Goal: Task Accomplishment & Management: Complete application form

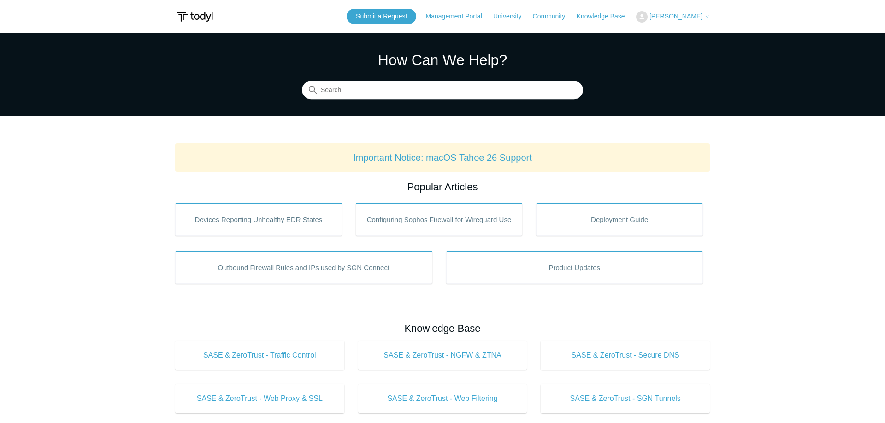
click at [682, 16] on span "[PERSON_NAME]" at bounding box center [675, 15] width 53 height 7
click at [680, 37] on link "My Support Requests" at bounding box center [681, 36] width 90 height 16
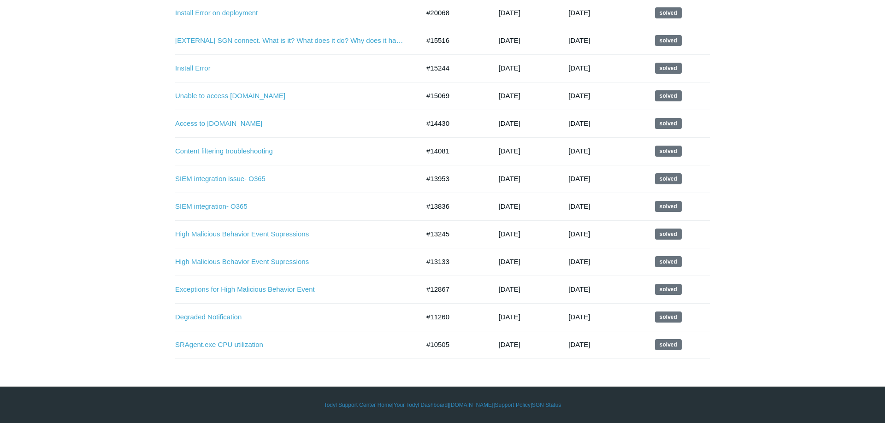
scroll to position [53, 0]
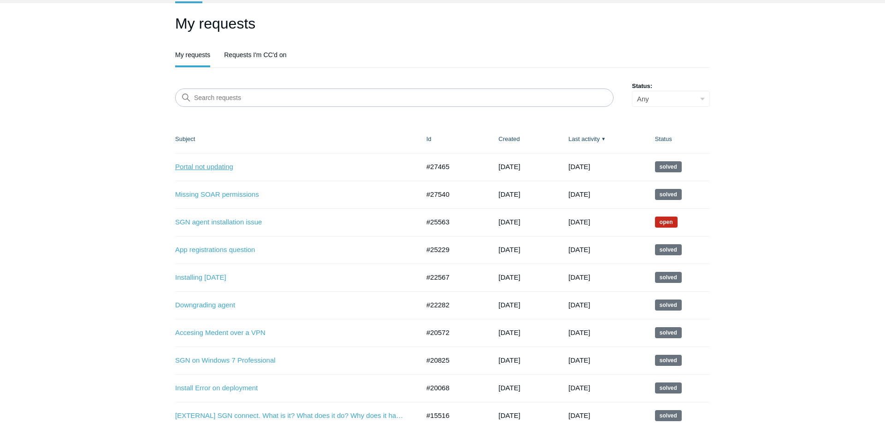
click at [204, 165] on link "Portal not updating" at bounding box center [290, 167] width 230 height 11
click at [254, 223] on link "SGN agent installation issue" at bounding box center [290, 222] width 230 height 11
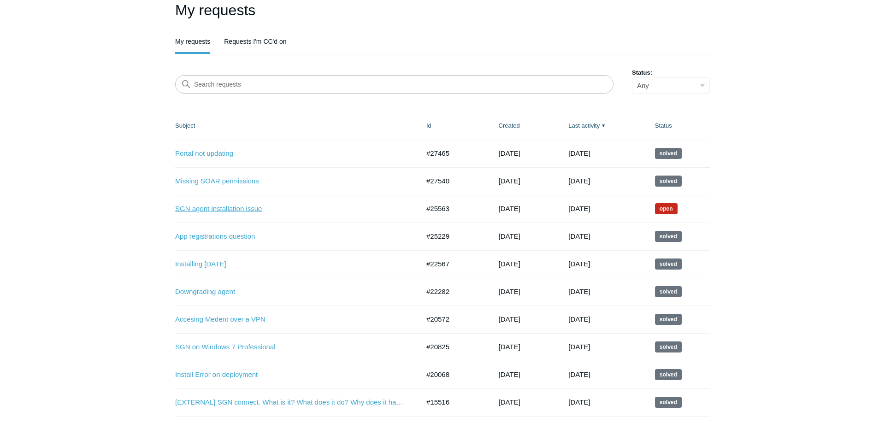
scroll to position [6, 0]
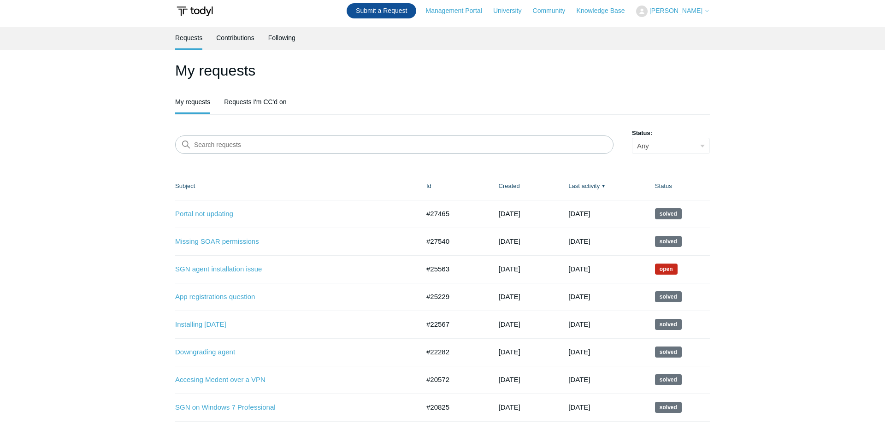
click at [387, 12] on link "Submit a Request" at bounding box center [381, 10] width 70 height 15
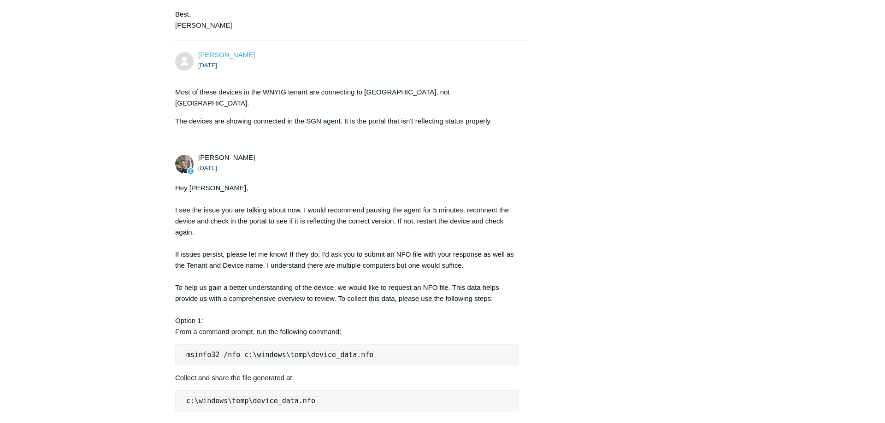
scroll to position [710, 0]
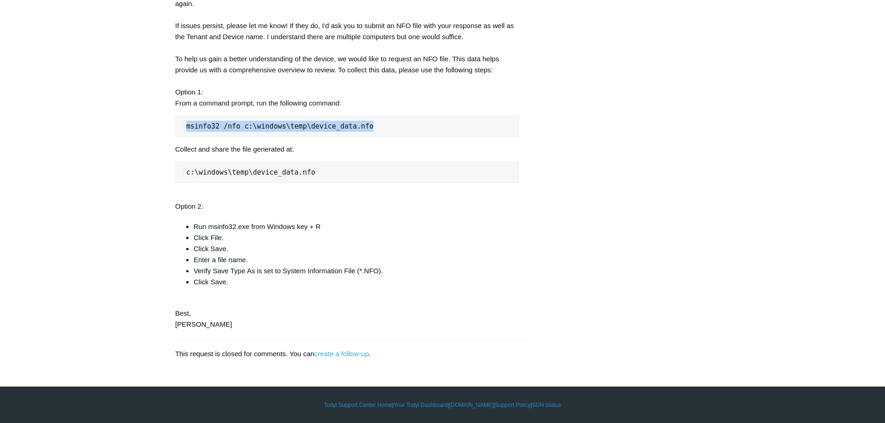
drag, startPoint x: 365, startPoint y: 122, endPoint x: 185, endPoint y: 134, distance: 180.5
click at [185, 134] on pre "msinfo32 /nfo c:\windows\temp\device_data.nfo" at bounding box center [347, 126] width 344 height 21
copy code "msinfo32 /nfo c:\windows\temp\device_data.nfo"
click at [330, 170] on pre "c:\windows\temp\device_data.nfo" at bounding box center [347, 172] width 344 height 21
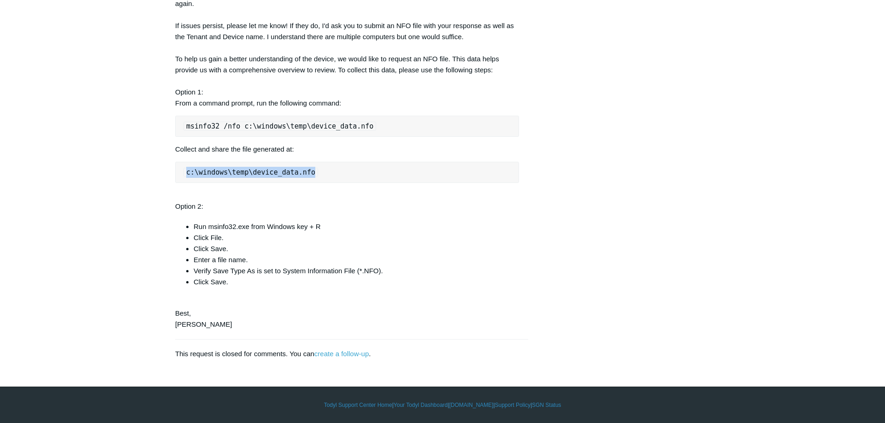
drag, startPoint x: 311, startPoint y: 172, endPoint x: 171, endPoint y: 186, distance: 140.7
click at [175, 183] on pre "c:\windows\temp\device_data.nfo" at bounding box center [347, 172] width 344 height 21
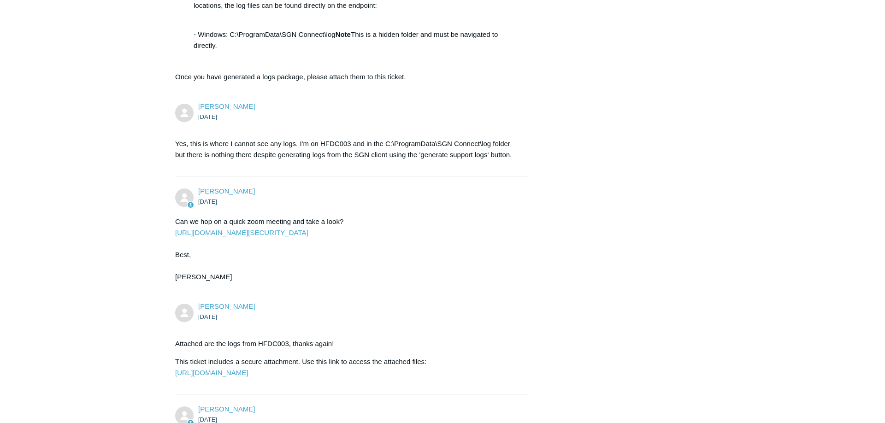
scroll to position [2256, 0]
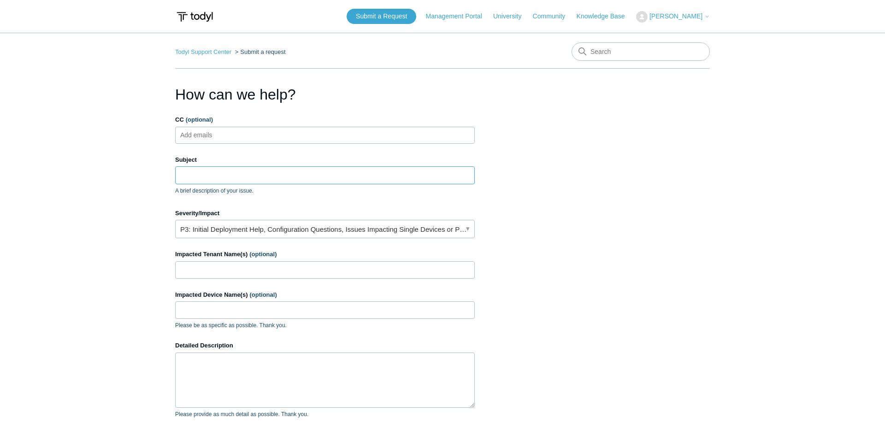
click at [198, 178] on input "Subject" at bounding box center [324, 175] width 299 height 18
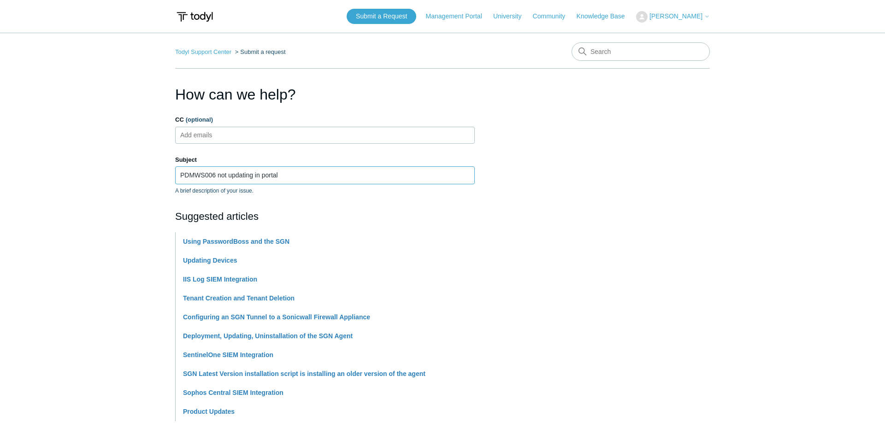
type input "PDMWS006 not updating in portal"
click at [56, 215] on main "Todyl Support Center Submit a request How can we help? CC (optional) Add emails…" at bounding box center [442, 382] width 885 height 699
click at [547, 201] on section "How can we help? CC (optional) Add emails Subject PDMWS006 not updating in port…" at bounding box center [442, 407] width 534 height 648
drag, startPoint x: 524, startPoint y: 179, endPoint x: 275, endPoint y: 190, distance: 249.5
click at [524, 179] on section "How can we help? CC (optional) Add emails Subject PDMWS006 not updating in port…" at bounding box center [442, 407] width 534 height 648
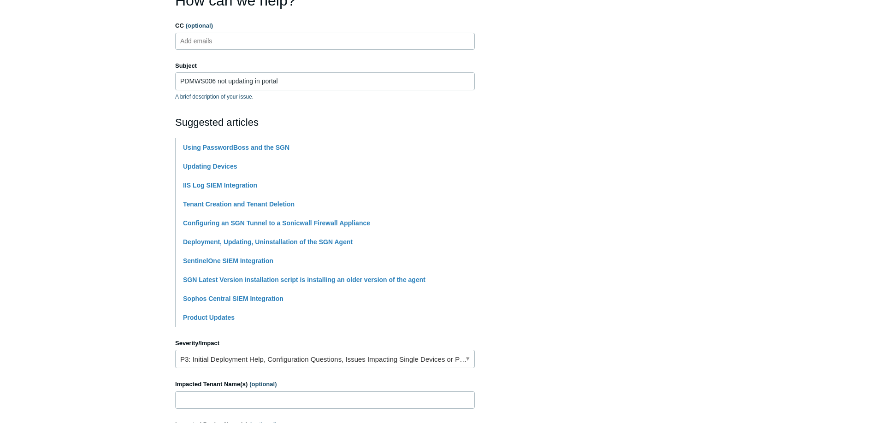
scroll to position [235, 0]
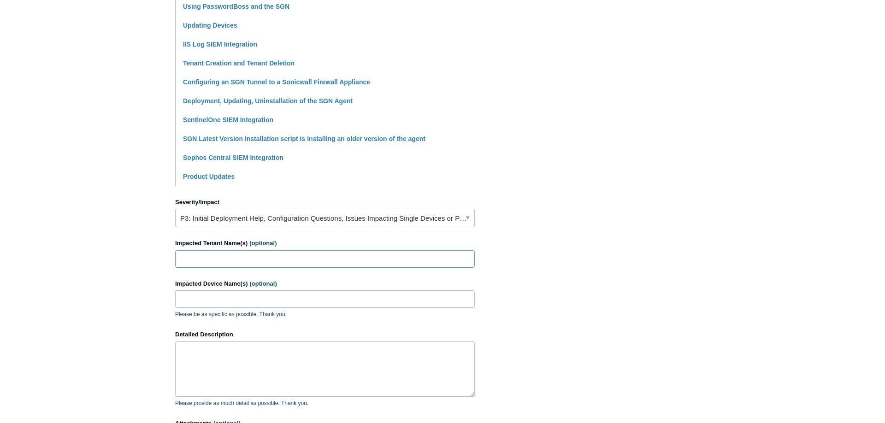
click at [195, 258] on input "Impacted Tenant Name(s) (optional)" at bounding box center [324, 259] width 299 height 18
click at [234, 214] on link "P3: Initial Deployment Help, Configuration Questions, Issues Impacting Single D…" at bounding box center [324, 218] width 299 height 18
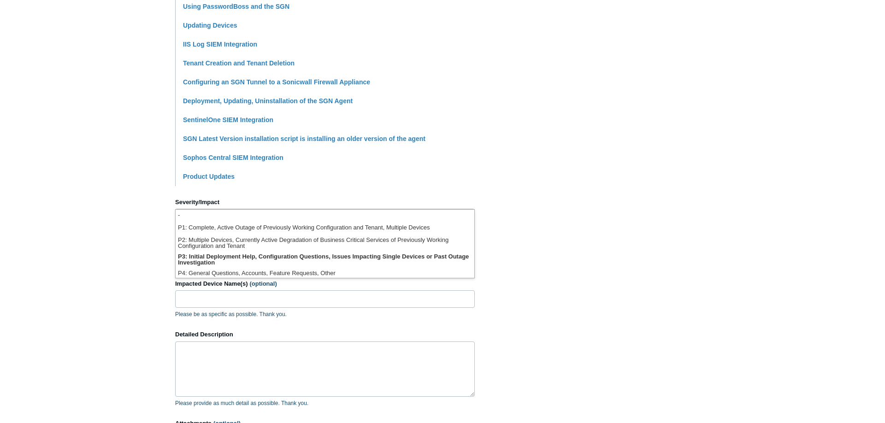
click at [129, 263] on main "Todyl Support Center Submit a request How can we help? CC (optional) Add emails…" at bounding box center [442, 147] width 885 height 699
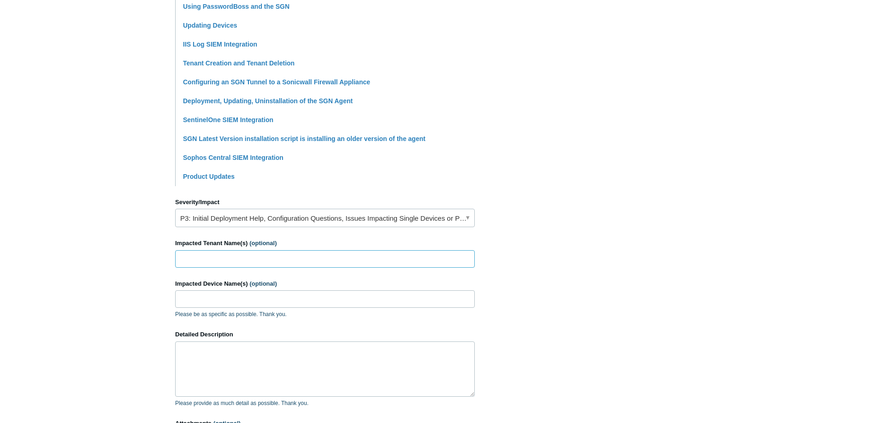
click at [191, 261] on input "Impacted Tenant Name(s) (optional)" at bounding box center [324, 259] width 299 height 18
click at [193, 299] on input "Impacted Device Name(s) (optional)" at bounding box center [324, 299] width 299 height 18
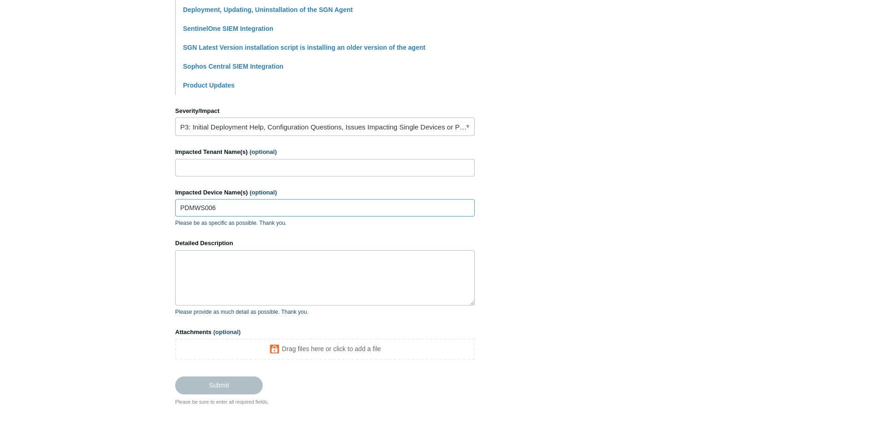
scroll to position [329, 0]
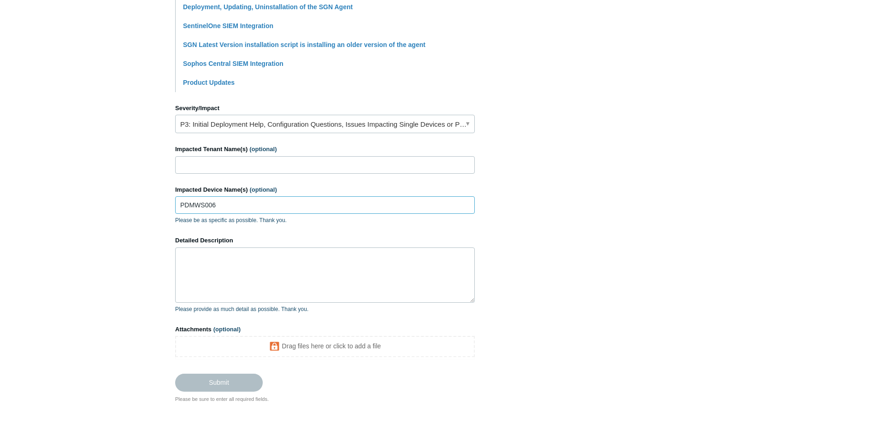
type input "PDMWS006"
click at [277, 275] on textarea "Detailed Description" at bounding box center [324, 274] width 299 height 55
click at [264, 286] on textarea "Detailed Description" at bounding box center [324, 274] width 299 height 55
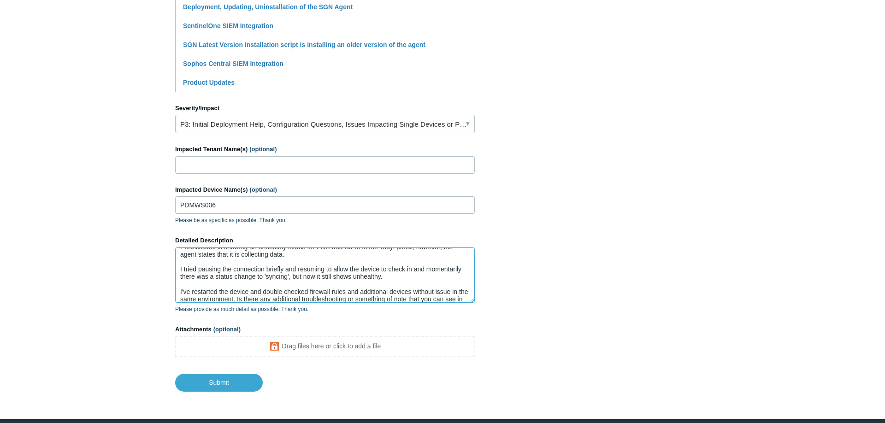
scroll to position [0, 0]
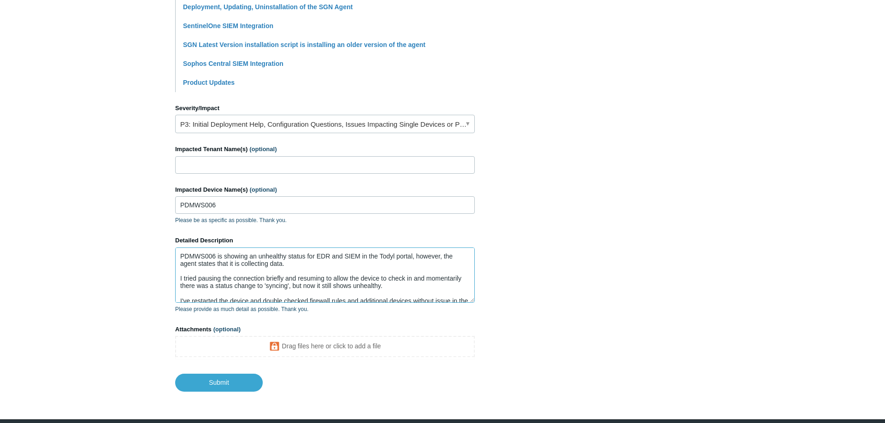
type textarea "PDMWS006 is showing an unhealthy status for EDR and SIEM in the Todyl portal, h…"
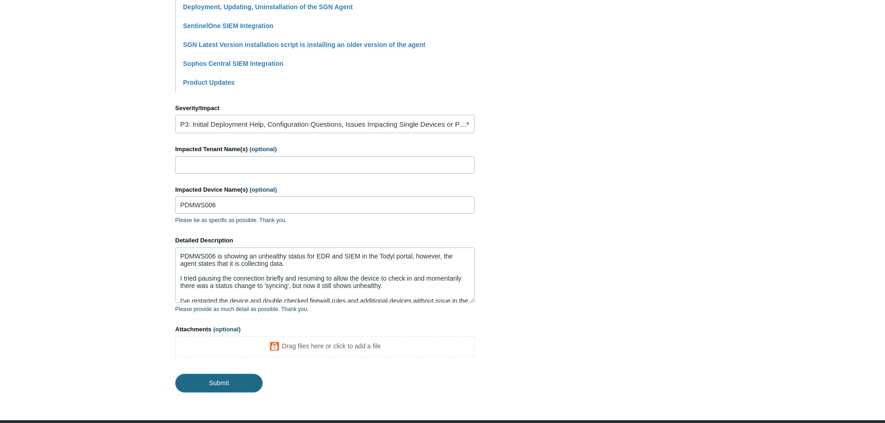
click at [242, 385] on input "Submit" at bounding box center [219, 383] width 88 height 18
